Goal: Information Seeking & Learning: Learn about a topic

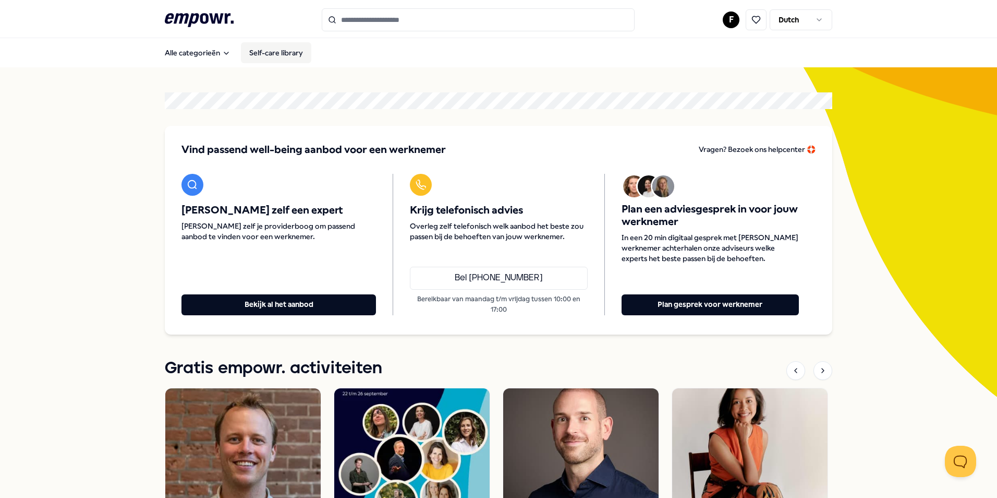
click at [282, 54] on link "Self-care library" at bounding box center [276, 52] width 70 height 21
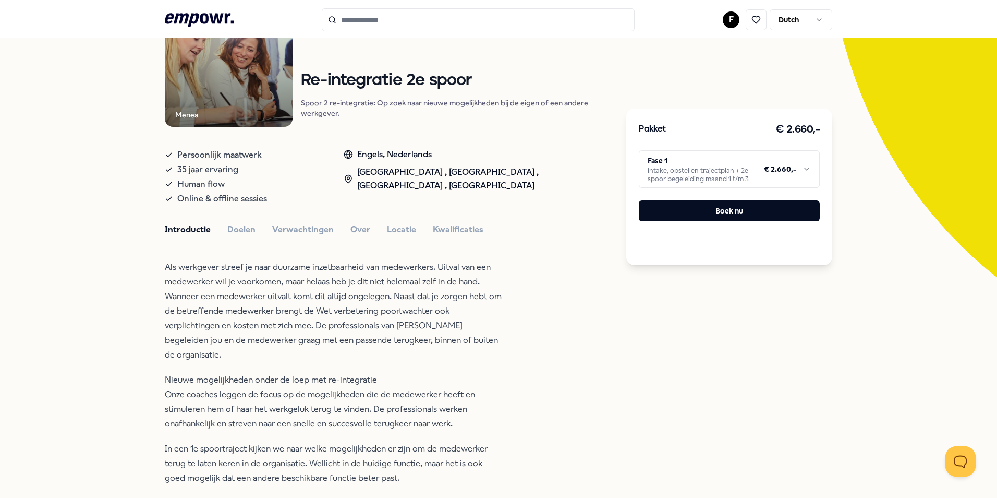
scroll to position [52, 0]
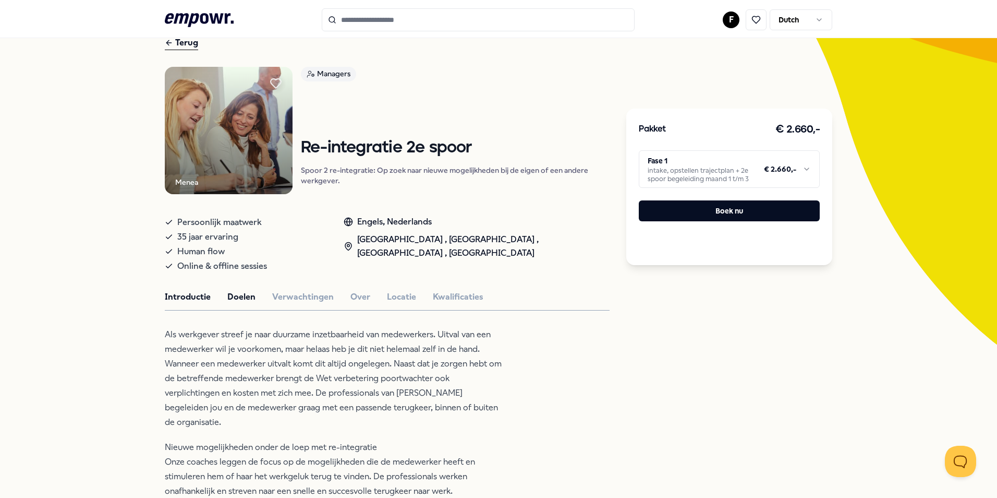
click at [234, 295] on button "Doelen" at bounding box center [241, 297] width 28 height 14
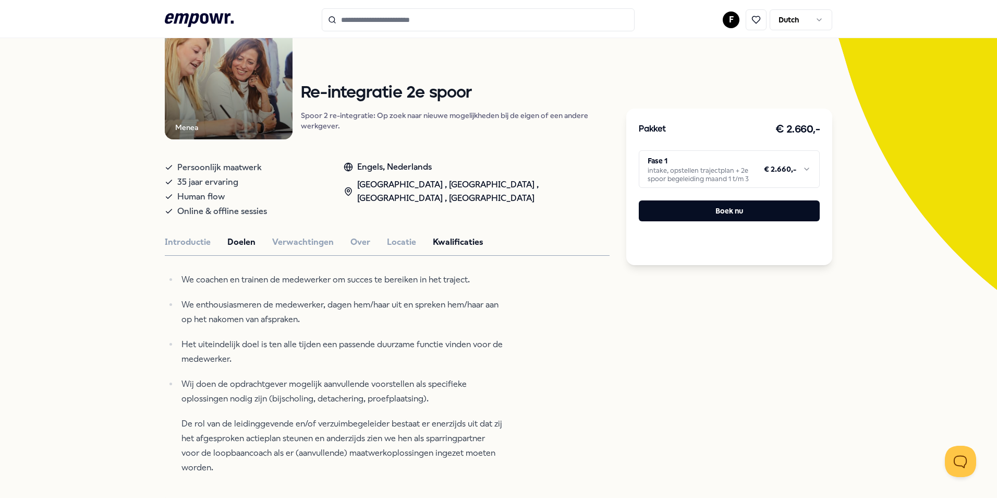
scroll to position [104, 0]
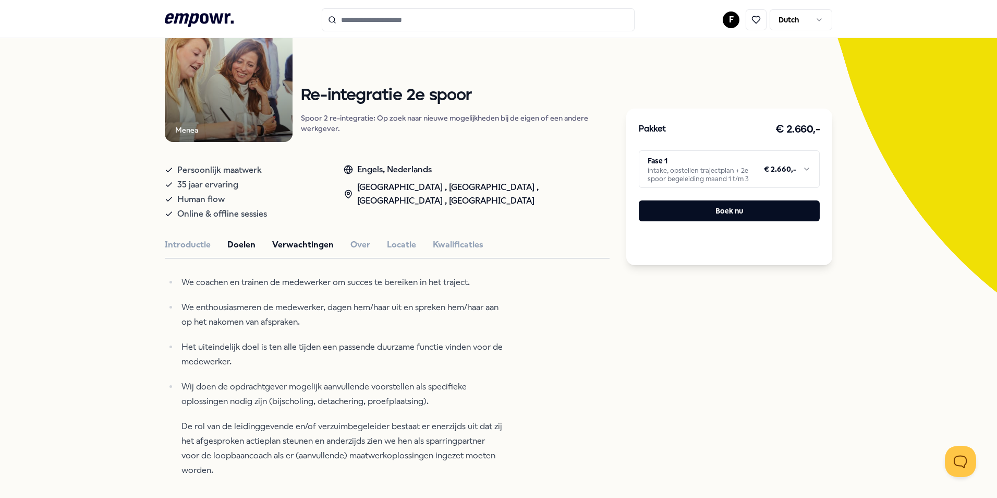
click at [295, 246] on button "Verwachtingen" at bounding box center [303, 245] width 62 height 14
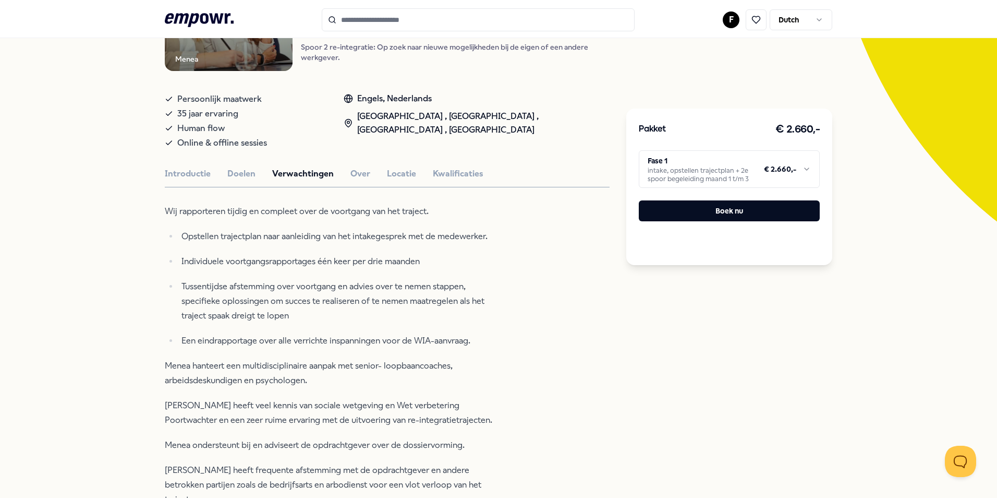
scroll to position [156, 0]
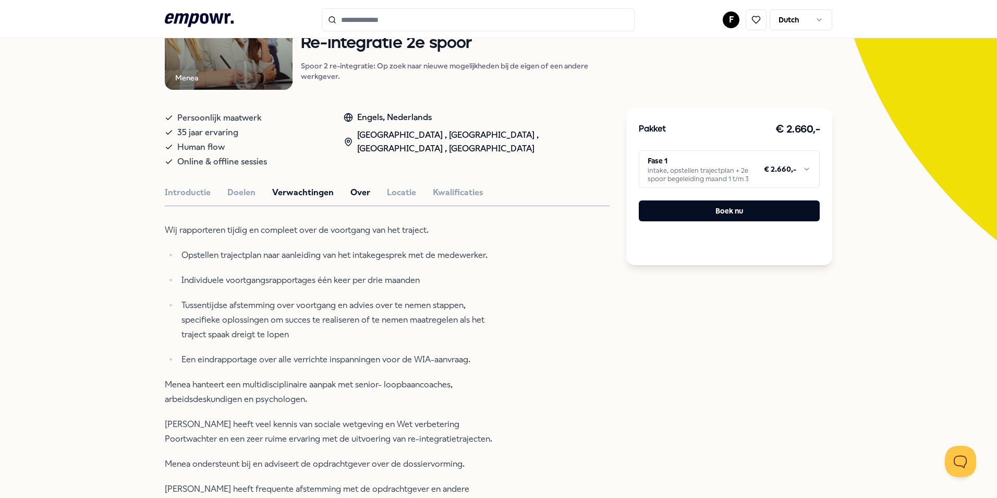
click at [356, 190] on button "Over" at bounding box center [360, 193] width 20 height 14
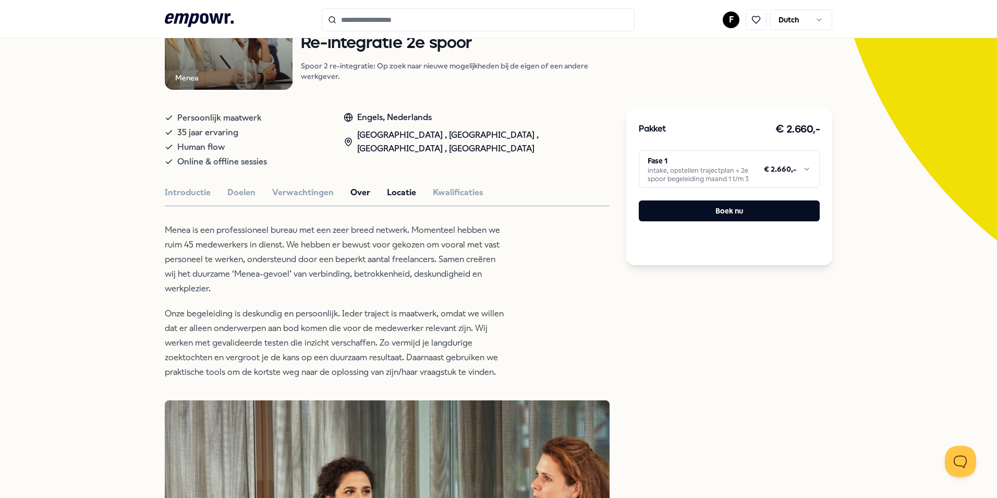
click at [395, 190] on button "Locatie" at bounding box center [401, 193] width 29 height 14
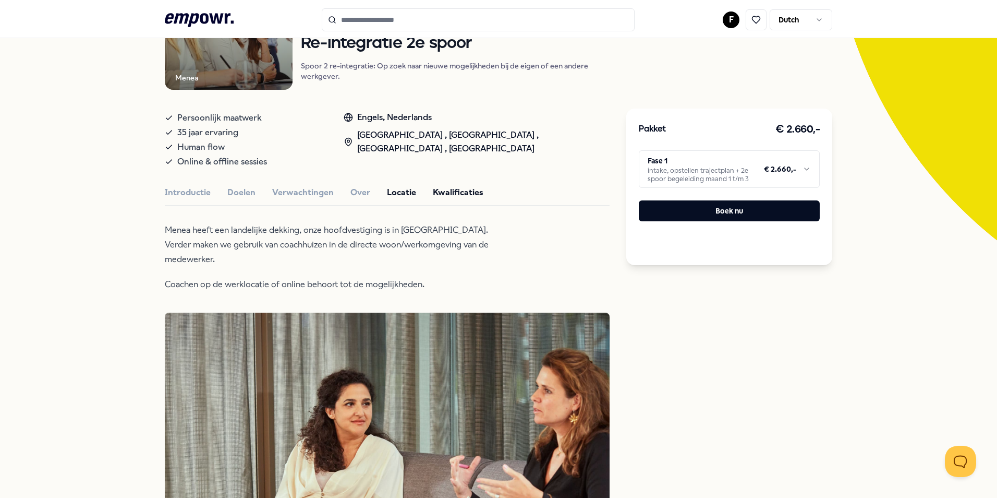
click at [456, 192] on button "Kwalificaties" at bounding box center [458, 193] width 51 height 14
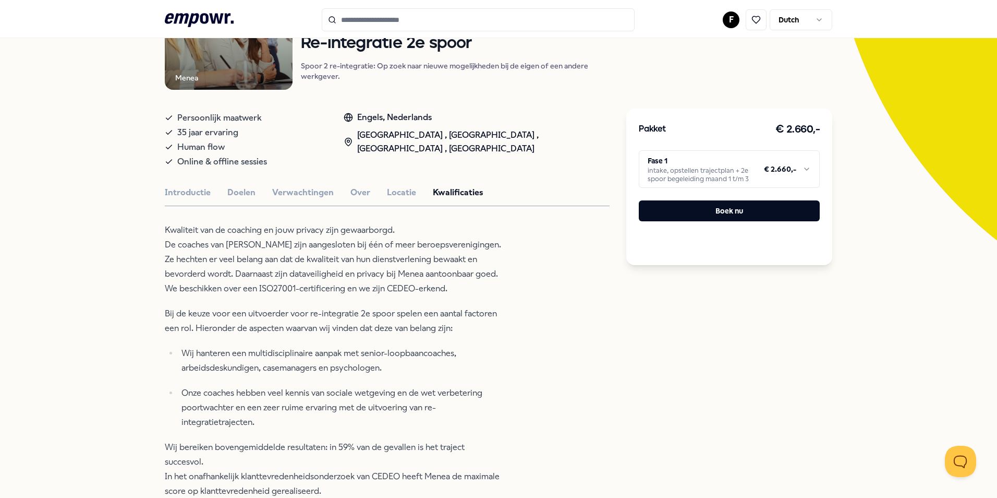
click at [456, 192] on button "Kwalificaties" at bounding box center [458, 193] width 51 height 14
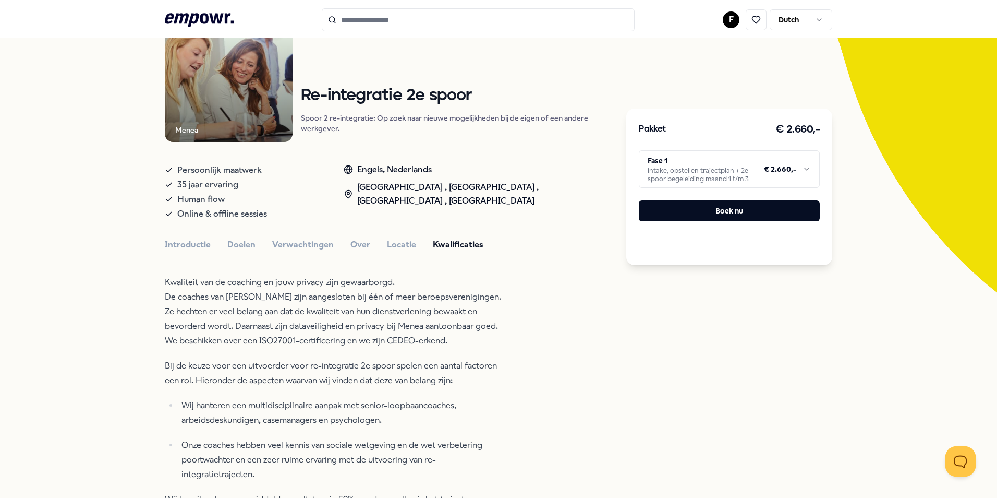
scroll to position [52, 0]
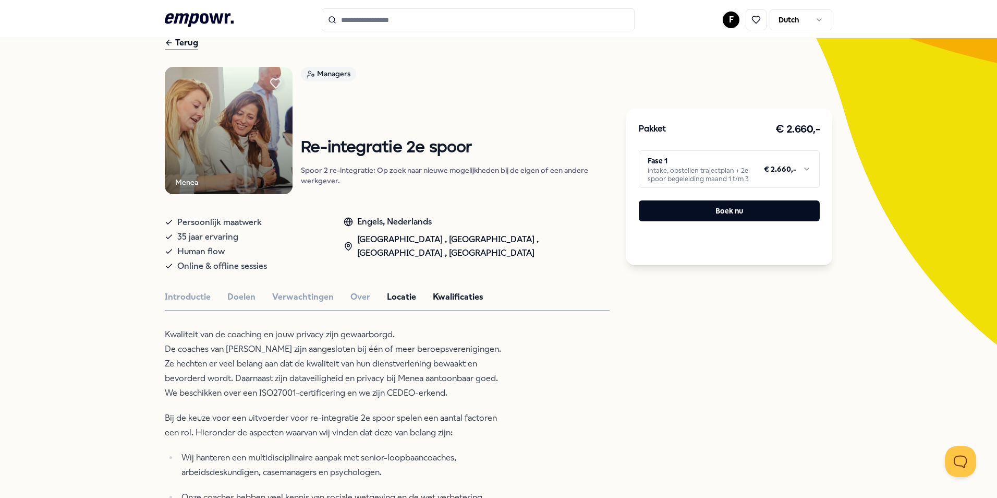
click at [397, 294] on button "Locatie" at bounding box center [401, 297] width 29 height 14
